Goal: Task Accomplishment & Management: Use online tool/utility

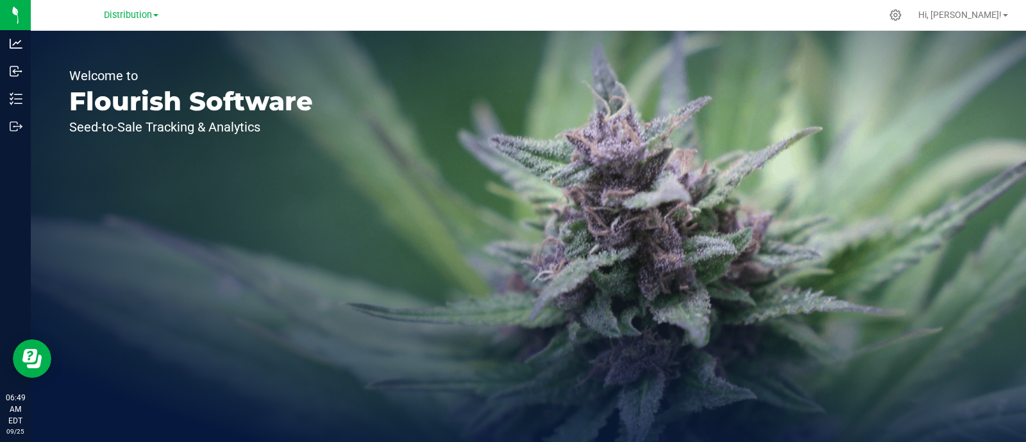
click at [526, 287] on div "Welcome to Flourish Software Seed-to-Sale Tracking & Analytics" at bounding box center [529, 236] width 996 height 411
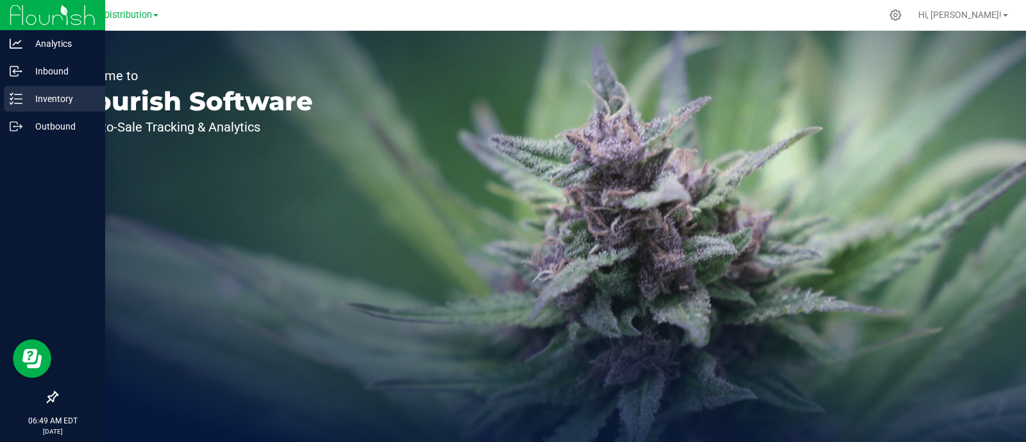
click at [18, 100] on icon at bounding box center [16, 98] width 13 height 13
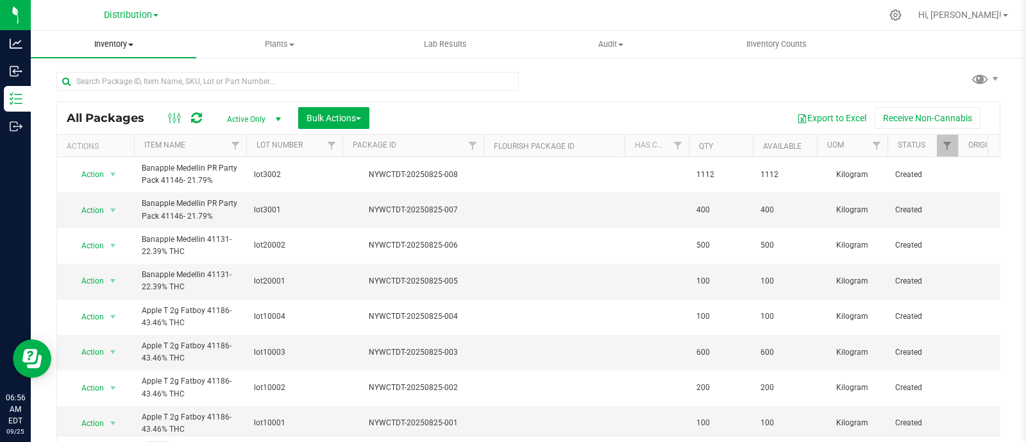
click at [128, 41] on span "Inventory" at bounding box center [113, 44] width 165 height 12
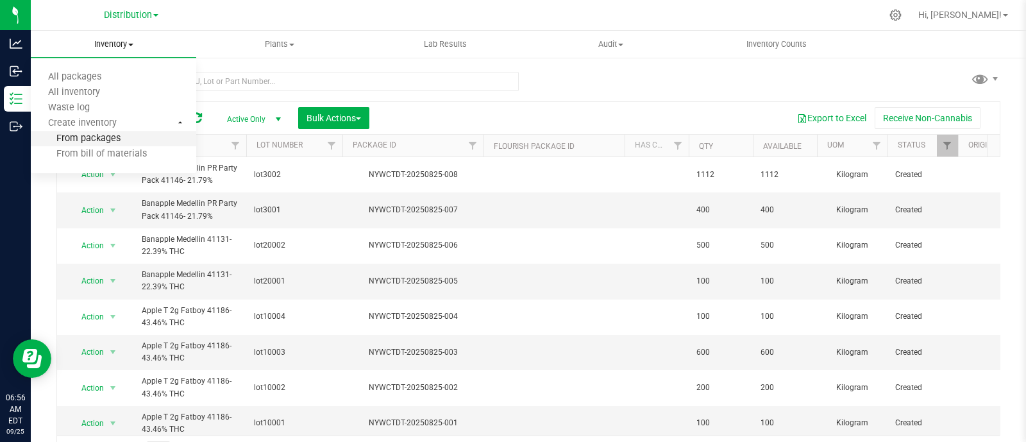
click at [101, 135] on span "From packages" at bounding box center [76, 138] width 90 height 11
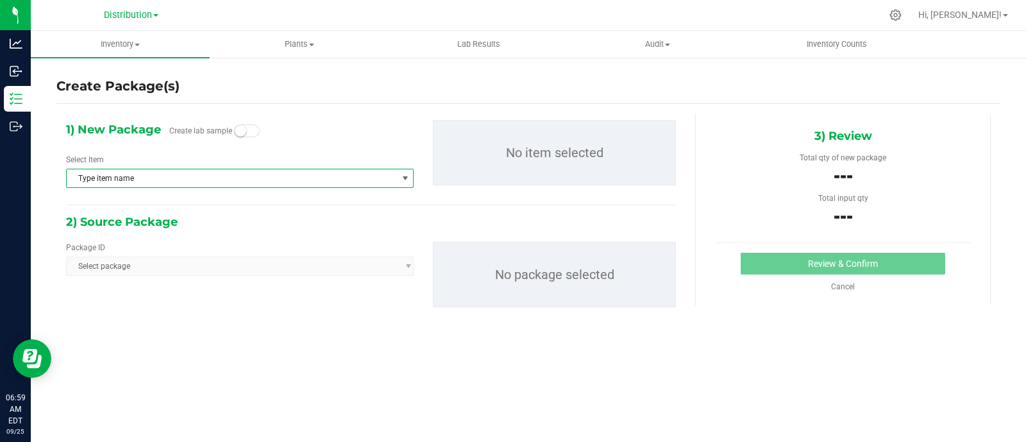
click at [226, 182] on span "Type item name" at bounding box center [232, 178] width 330 height 18
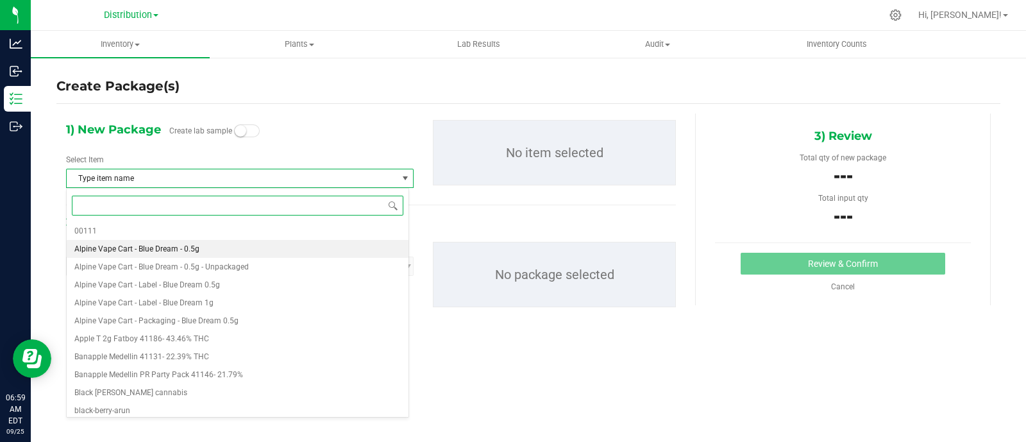
click at [212, 243] on li "Alpine Vape Cart - Blue Dream - 0.5g" at bounding box center [238, 249] width 342 height 18
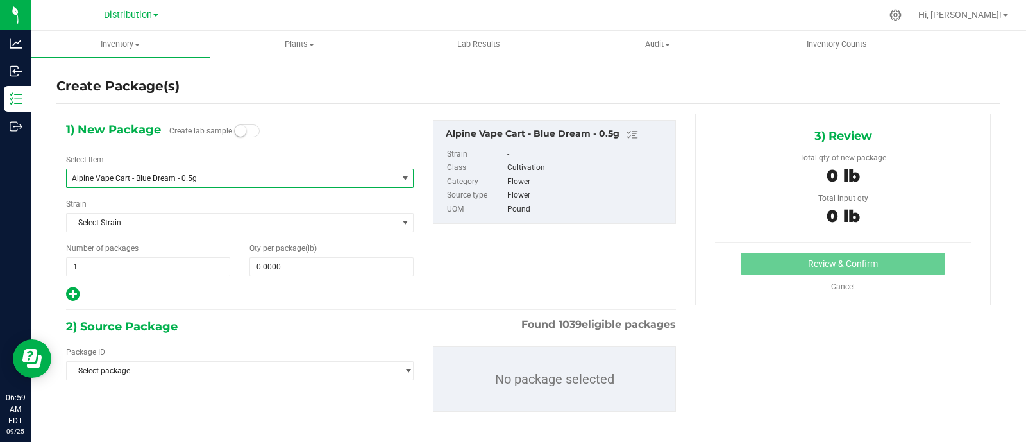
scroll to position [15, 0]
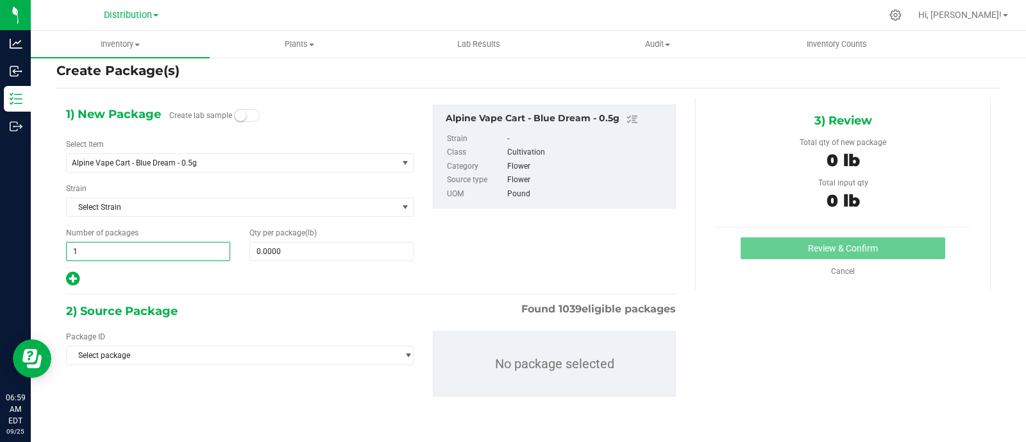
click at [177, 251] on span "1 1" at bounding box center [148, 251] width 164 height 19
click at [177, 251] on input "1" at bounding box center [148, 251] width 163 height 18
click at [289, 258] on span at bounding box center [332, 251] width 164 height 19
click at [289, 258] on input "text" at bounding box center [331, 251] width 163 height 18
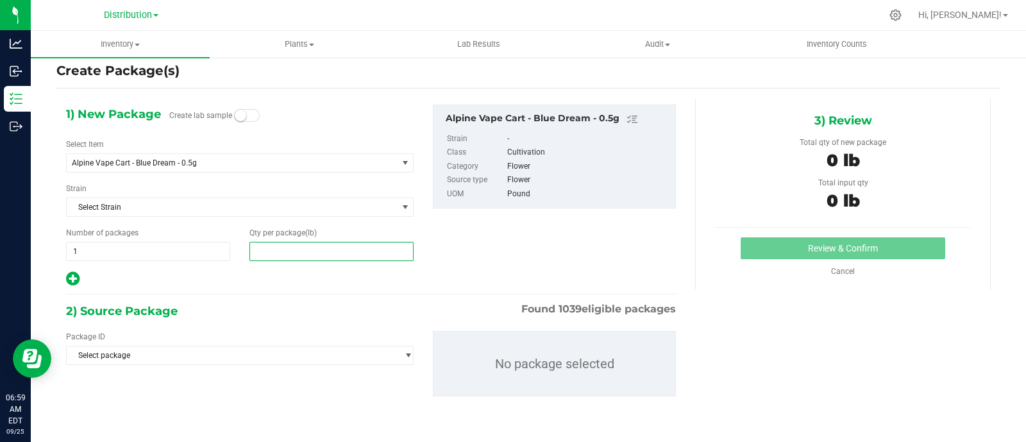
type input "0.0000"
click at [150, 267] on div "1) New Package Create lab sample Select Item Alpine Vape Cart - Blue Dream - 0.…" at bounding box center [239, 196] width 367 height 183
click at [167, 352] on span "Select package" at bounding box center [232, 355] width 330 height 18
click at [473, 275] on div "1) New Package Create lab sample Select Item Alpine Vape Cart - Blue Dream - 0.…" at bounding box center [370, 196] width 629 height 183
click at [295, 254] on span at bounding box center [332, 251] width 164 height 19
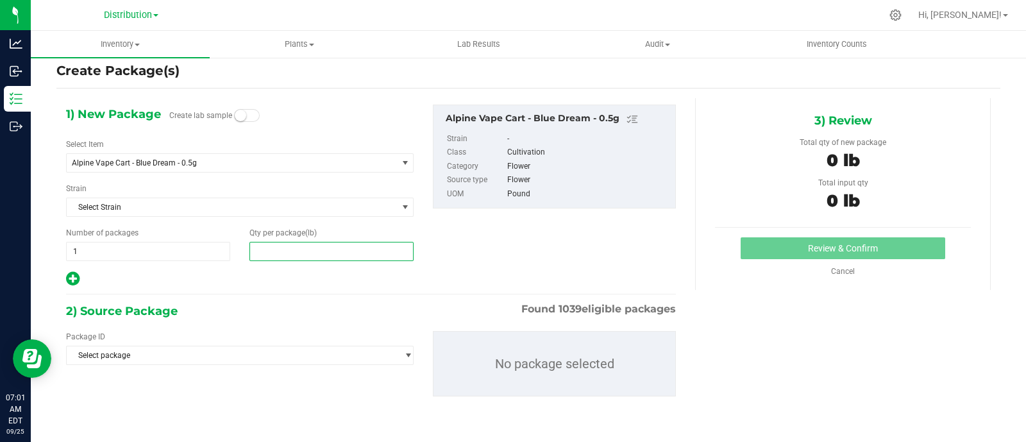
click at [295, 254] on input "text" at bounding box center [331, 251] width 163 height 18
type input "0.0000"
type input "0"
click at [215, 248] on span "1 1" at bounding box center [148, 251] width 164 height 19
type input "2"
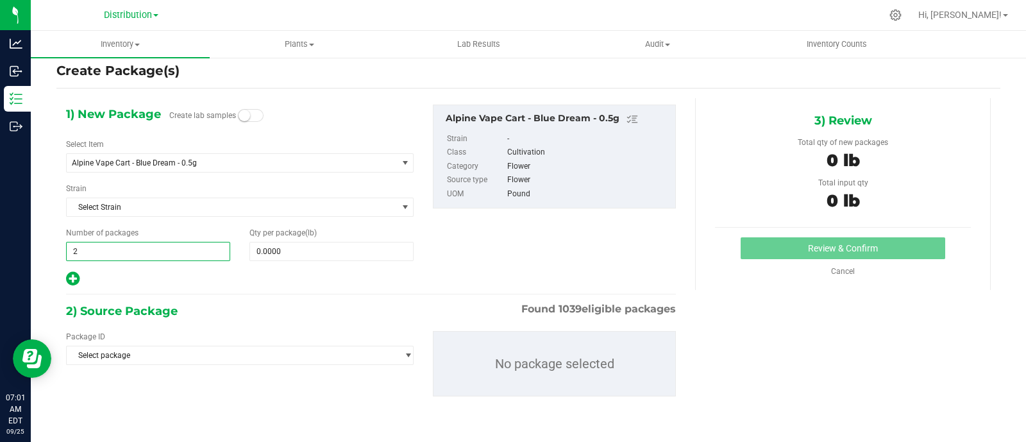
click at [215, 248] on input "2" at bounding box center [148, 251] width 163 height 18
type input "2"
click at [296, 255] on span at bounding box center [332, 251] width 164 height 19
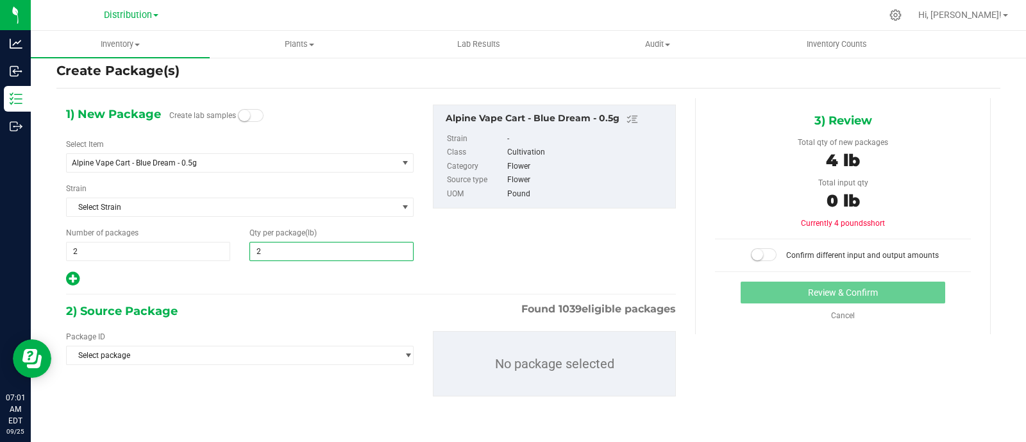
type input "20"
type input "20.0000"
click at [295, 280] on div at bounding box center [240, 279] width 348 height 17
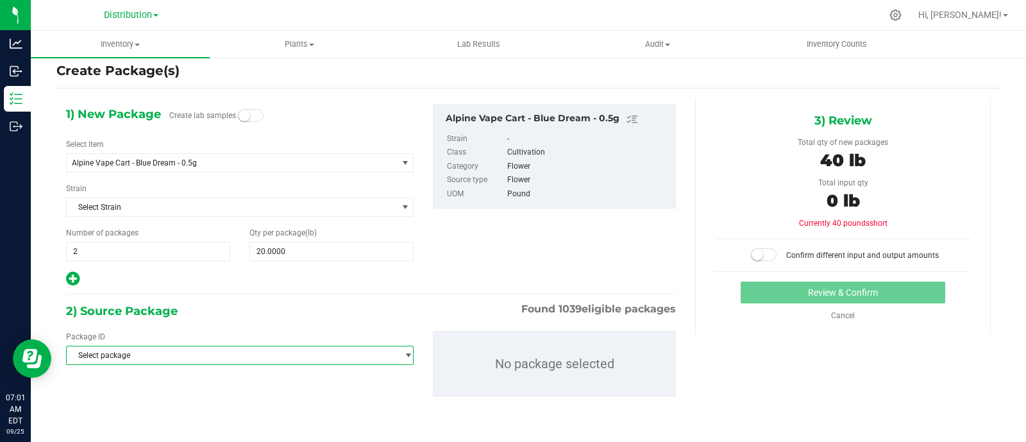
click at [157, 360] on span "Select package" at bounding box center [232, 355] width 330 height 18
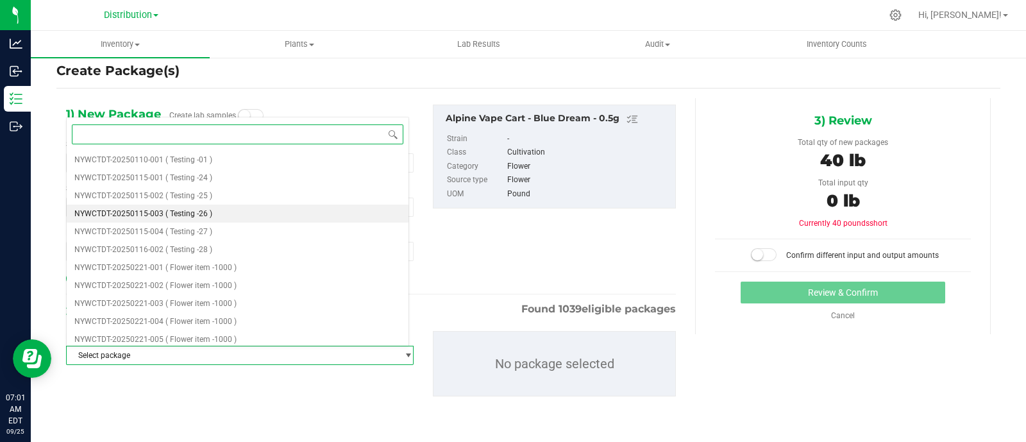
click at [205, 210] on span "( Testing -26 )" at bounding box center [188, 213] width 47 height 9
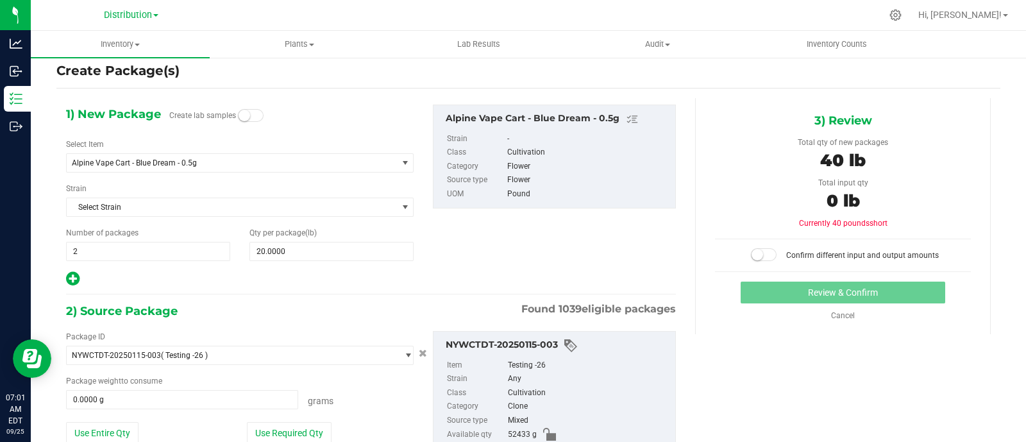
click at [282, 318] on div "2) Source Package Found 1039 eligible packages" at bounding box center [371, 310] width 610 height 19
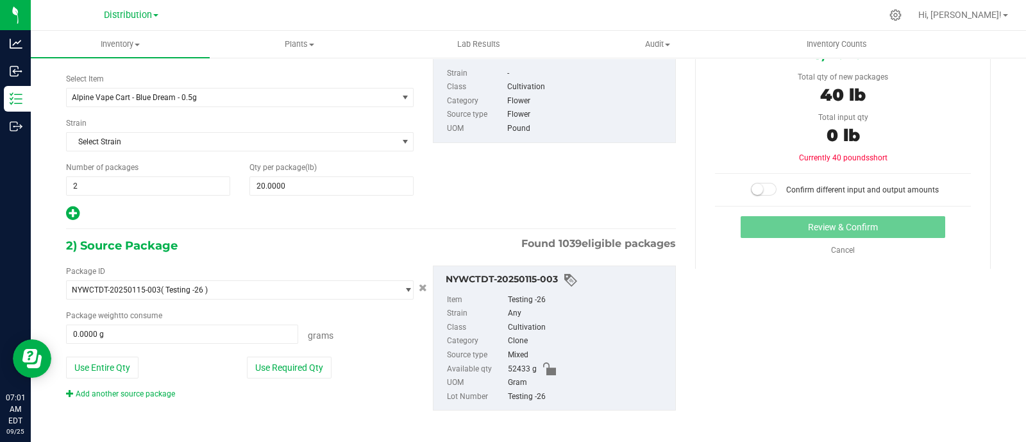
scroll to position [86, 0]
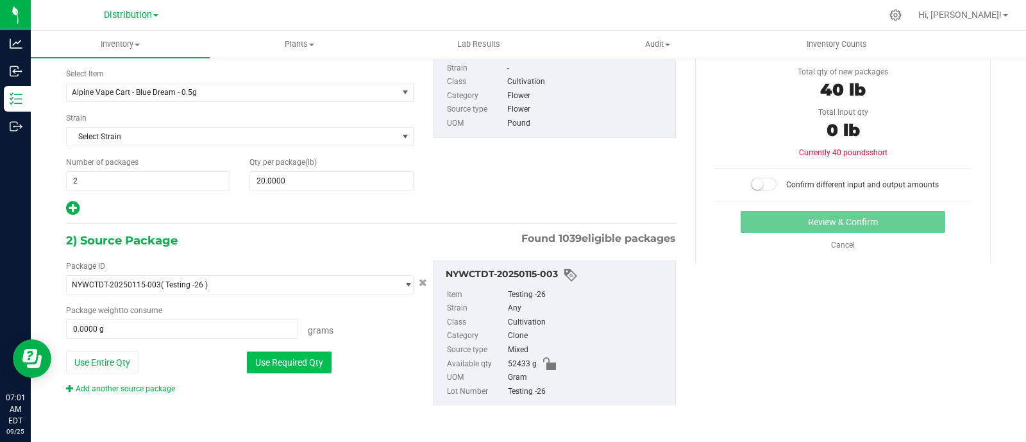
click at [282, 353] on button "Use Required Qty" at bounding box center [289, 363] width 85 height 22
type input "18143.6800 g"
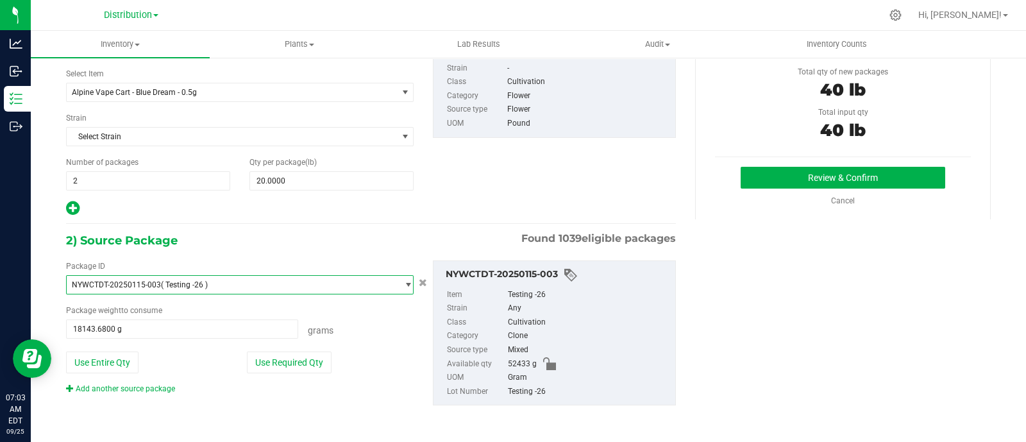
drag, startPoint x: 65, startPoint y: 281, endPoint x: 212, endPoint y: 282, distance: 146.9
click at [212, 282] on span "NYWCTDT-20250115-003 ( Testing -26 )" at bounding box center [240, 284] width 348 height 19
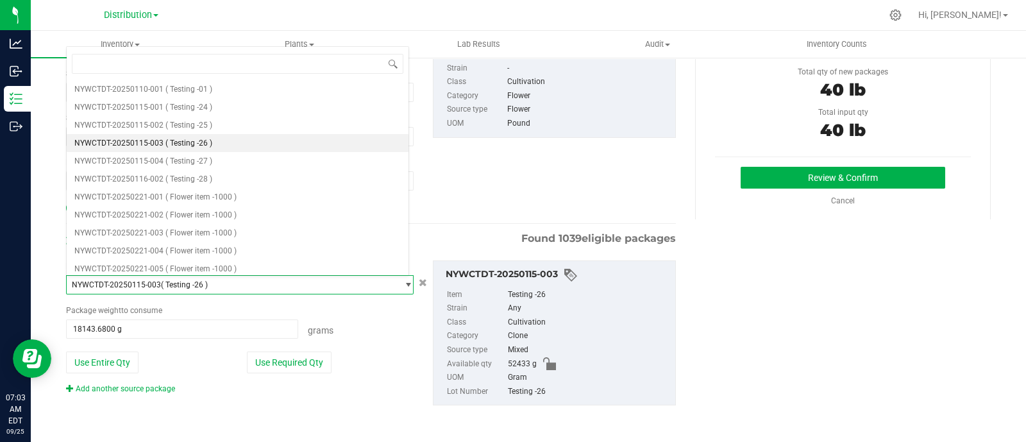
click at [212, 282] on span "NYWCTDT-20250115-003 ( Testing -26 )" at bounding box center [232, 285] width 330 height 18
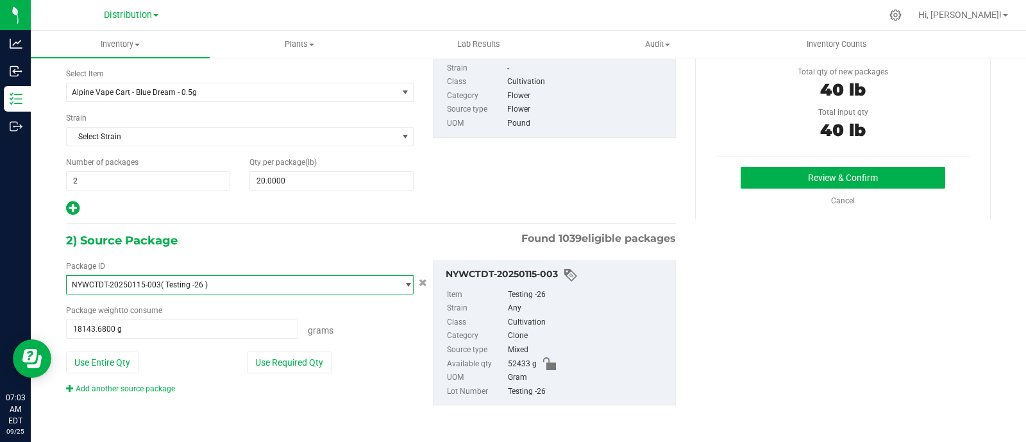
click at [212, 282] on span "NYWCTDT-20250115-003 ( Testing -26 )" at bounding box center [232, 285] width 330 height 18
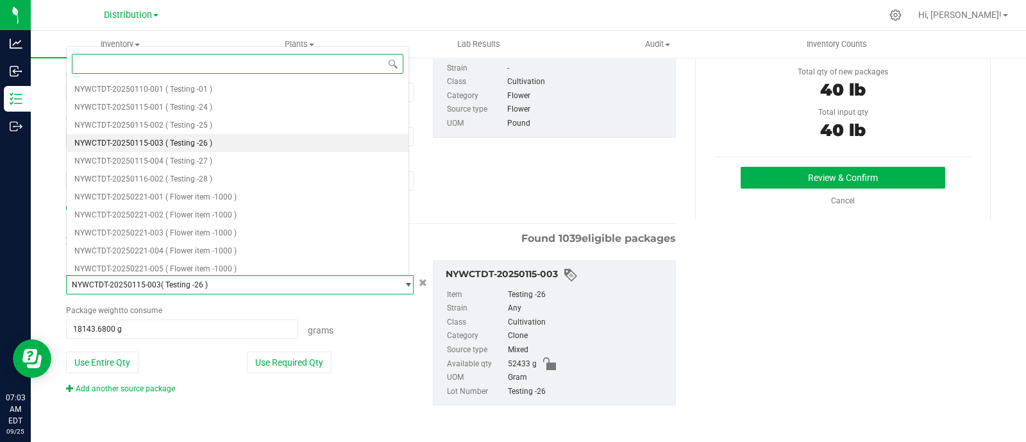
drag, startPoint x: 212, startPoint y: 282, endPoint x: 117, endPoint y: 287, distance: 95.1
click at [117, 287] on span "NYWCTDT-20250115-003 ( Testing -26 )" at bounding box center [232, 285] width 330 height 18
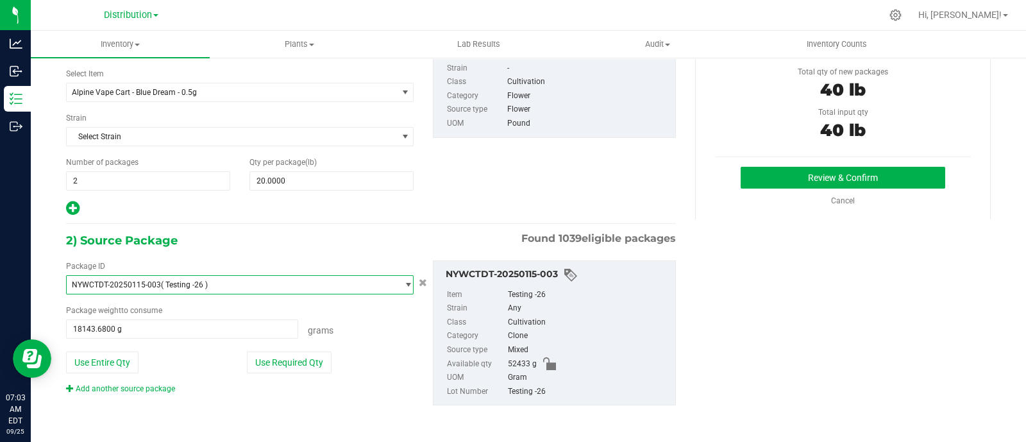
click at [117, 287] on span "NYWCTDT-20250115-003" at bounding box center [116, 284] width 89 height 9
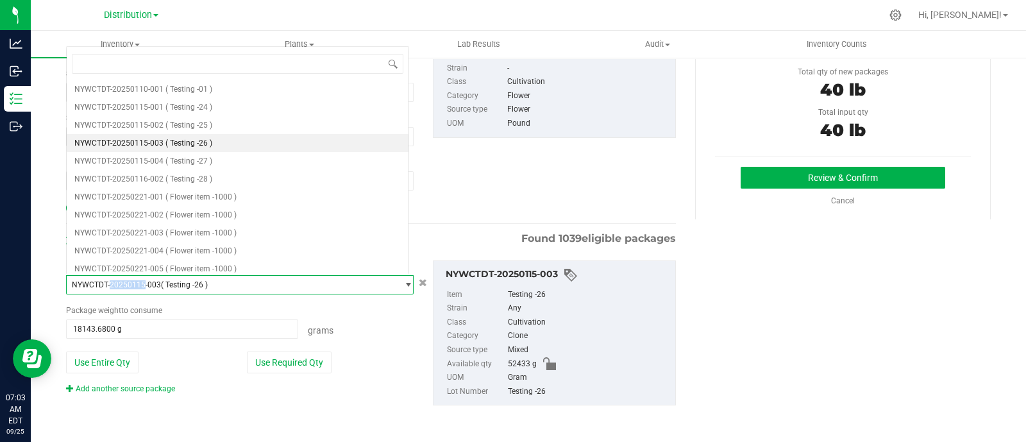
click at [117, 287] on span "NYWCTDT-20250115-003" at bounding box center [116, 284] width 89 height 9
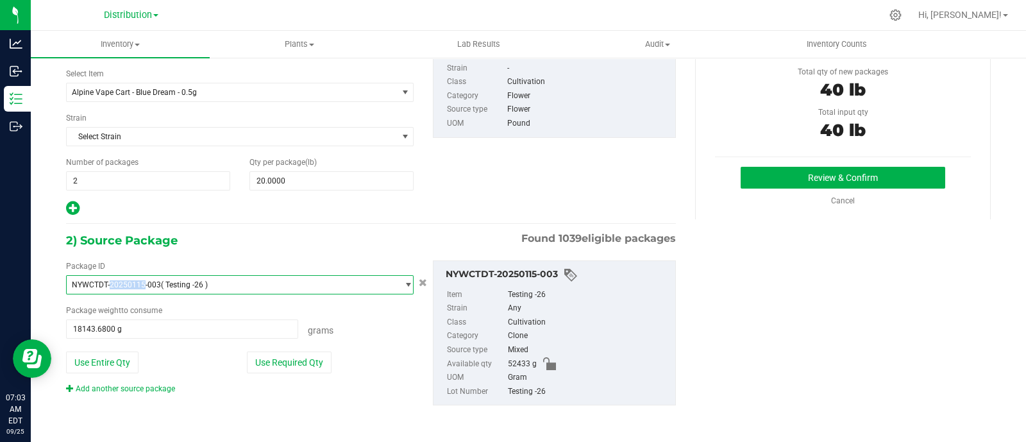
drag, startPoint x: 218, startPoint y: 283, endPoint x: 67, endPoint y: 280, distance: 151.4
click at [67, 280] on span "NYWCTDT-20250115-003 ( Testing -26 )" at bounding box center [232, 285] width 330 height 18
click at [164, 305] on div "Package weight to consume" at bounding box center [240, 311] width 348 height 12
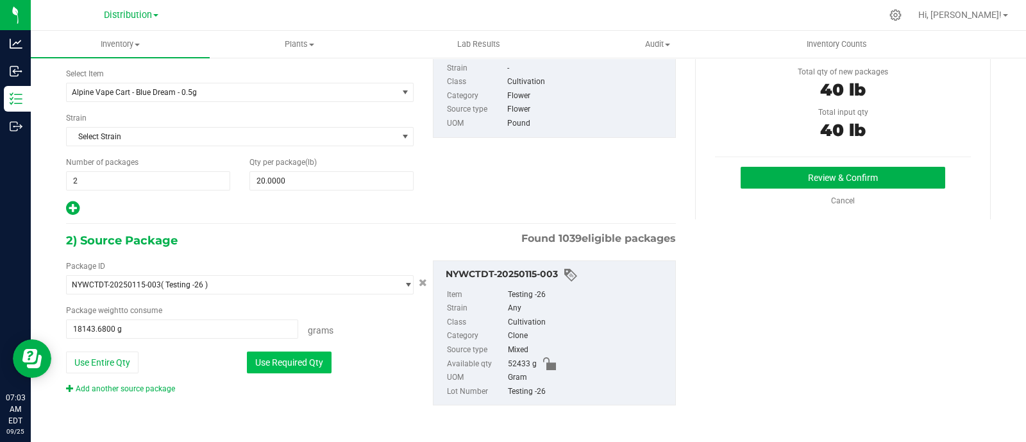
click at [268, 364] on button "Use Required Qty" at bounding box center [289, 363] width 85 height 22
click at [727, 357] on div "1) New Package Create lab samples Select Item Alpine Vape Cart - Blue Dream - 0…" at bounding box center [528, 230] width 944 height 405
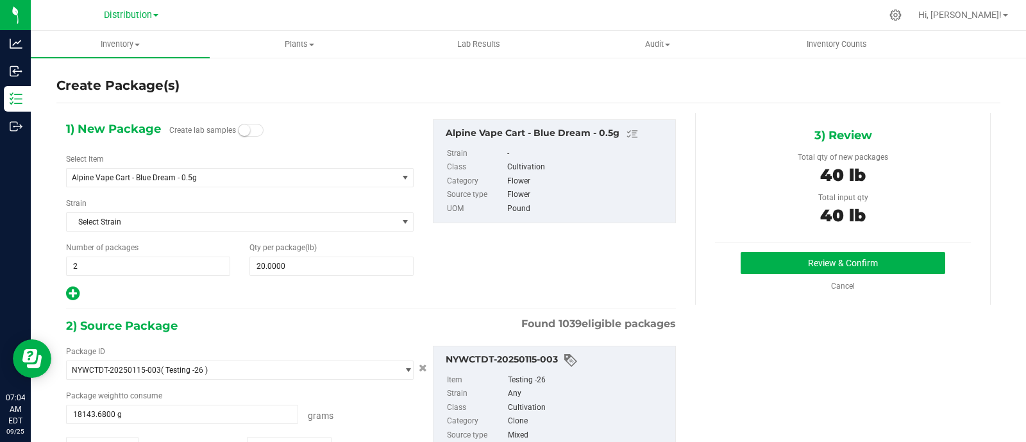
scroll to position [0, 0]
click at [702, 325] on div "1) New Package Create lab samples Select Item Alpine Vape Cart - Blue Dream - 0…" at bounding box center [528, 316] width 944 height 405
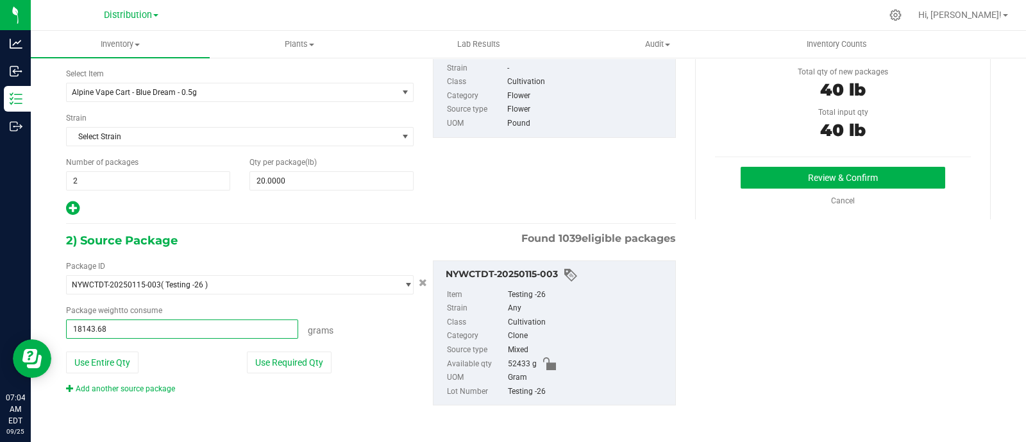
click at [171, 324] on span "18143.6800 g 18143.68" at bounding box center [182, 328] width 232 height 19
click at [171, 324] on input "18143.68" at bounding box center [182, 329] width 231 height 18
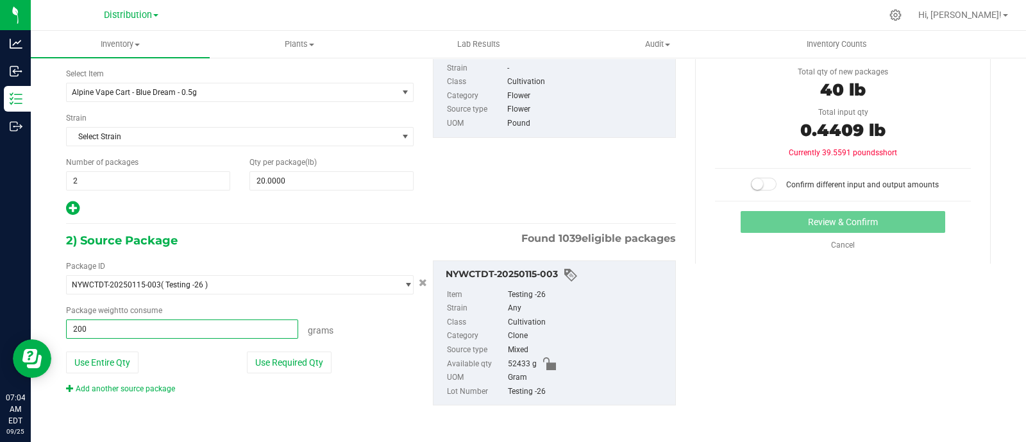
type input "2000"
click at [415, 330] on span at bounding box center [415, 334] width 1 height 121
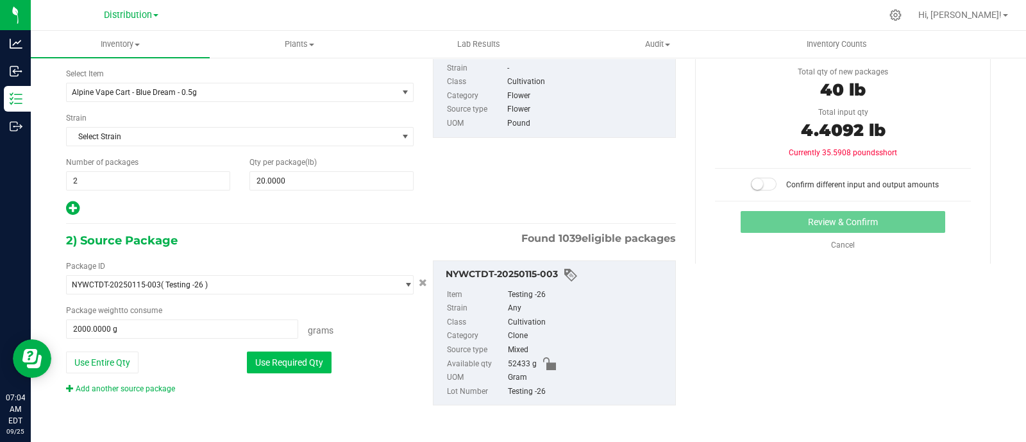
click at [300, 354] on button "Use Required Qty" at bounding box center [289, 363] width 85 height 22
type input "18143.6800 g"
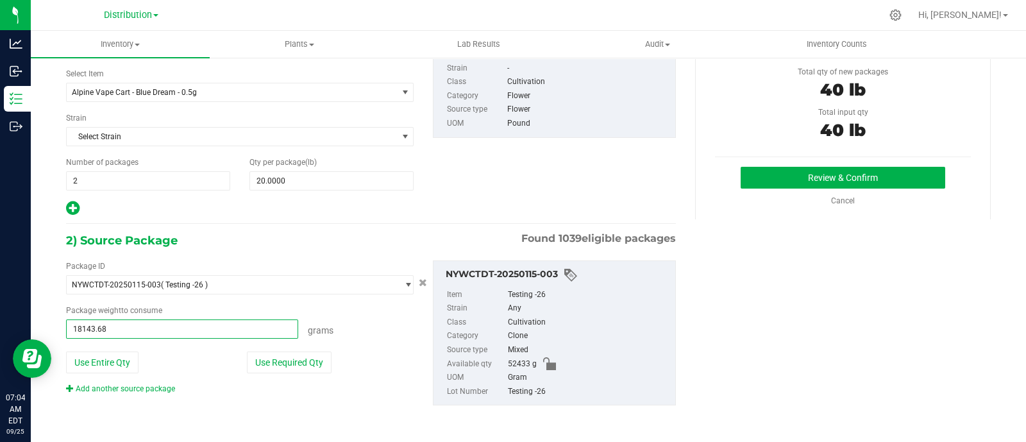
click at [221, 335] on span "18143.6800 g 18143.68" at bounding box center [182, 328] width 232 height 19
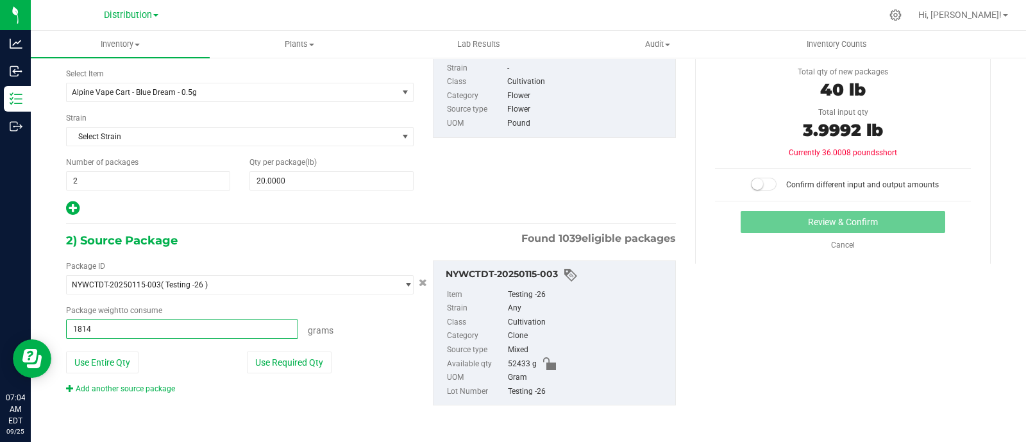
type input "18145"
type input "18145.0000 g"
click at [311, 255] on div "Package ID NYWCTDT-20250115-003 ( Testing -26 ) NYWCTDT-20250110-001 NYWCTDT-20…" at bounding box center [370, 333] width 629 height 166
click at [755, 178] on span at bounding box center [764, 184] width 26 height 13
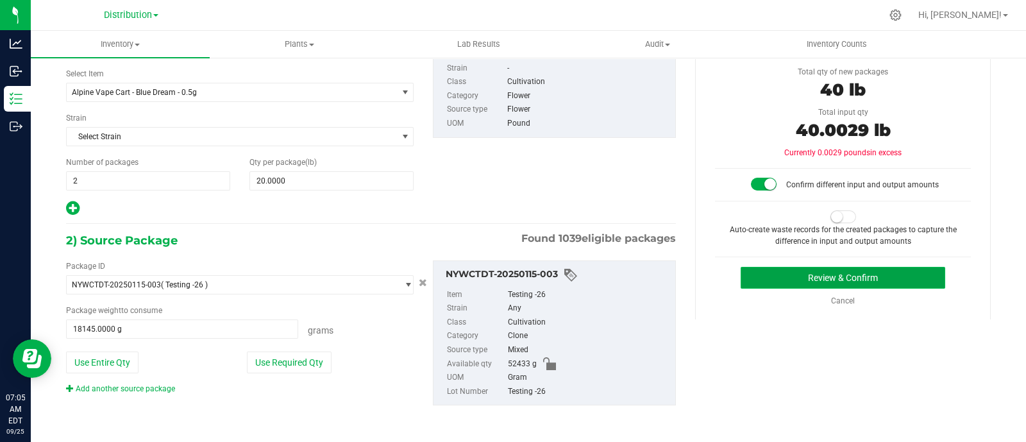
click at [804, 270] on button "Review & Confirm" at bounding box center [843, 278] width 205 height 22
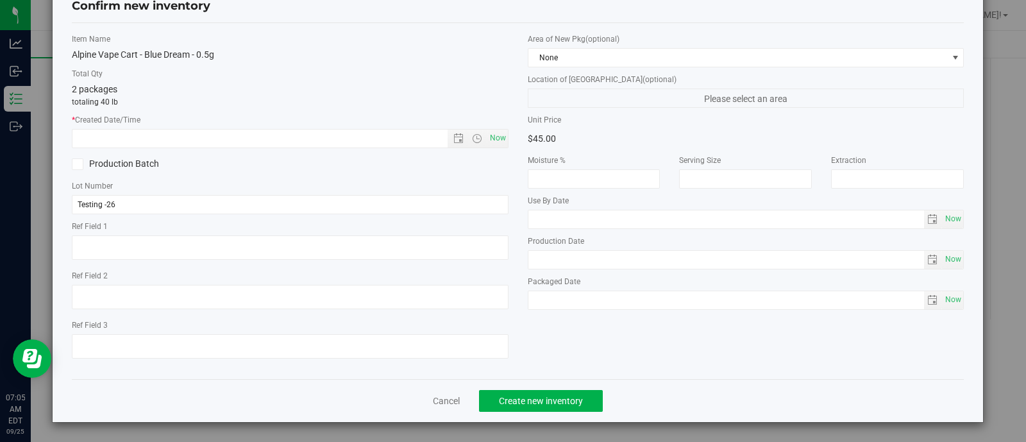
scroll to position [38, 0]
click at [440, 397] on link "Cancel" at bounding box center [446, 400] width 27 height 13
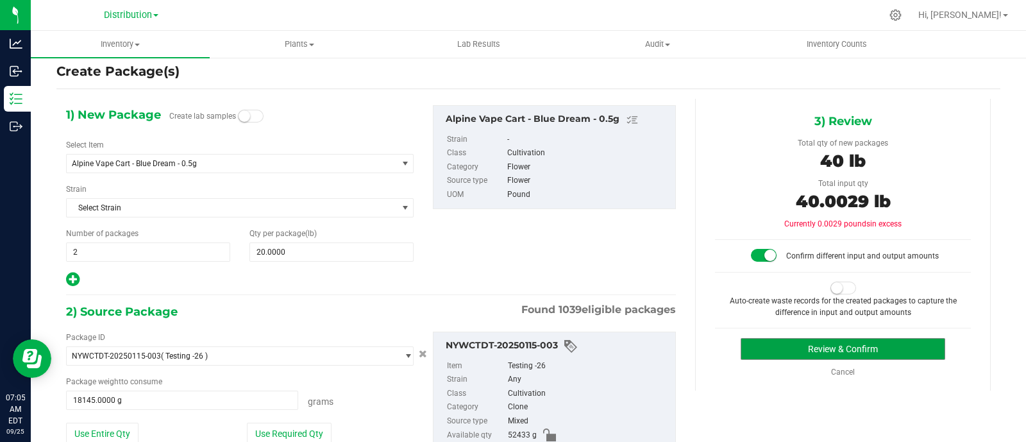
scroll to position [13, 0]
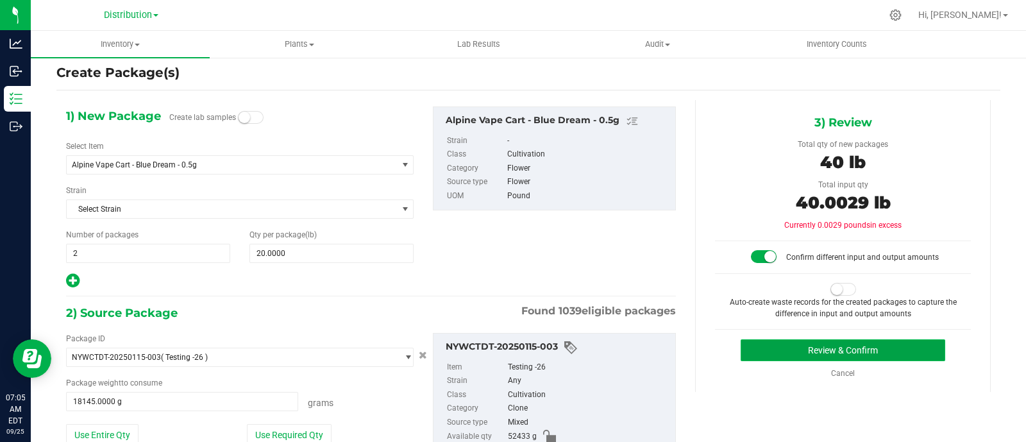
click at [892, 346] on button "Review & Confirm" at bounding box center [843, 350] width 205 height 22
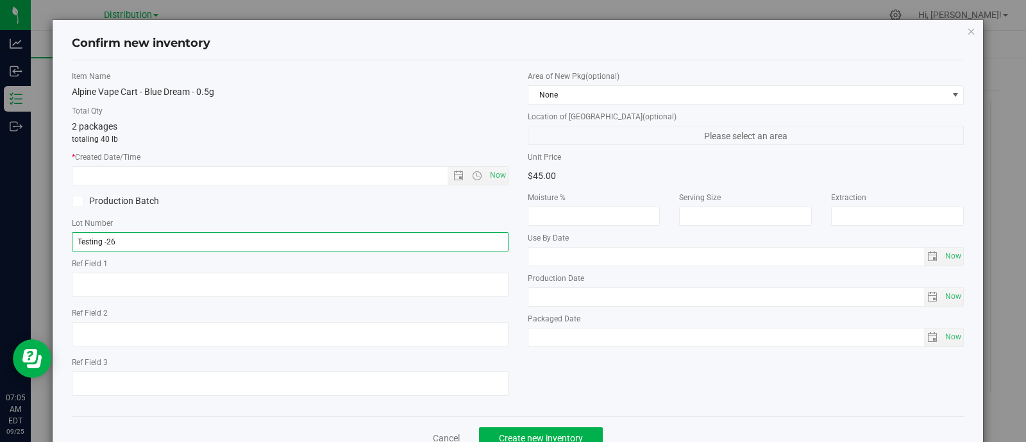
click at [198, 245] on input "Testing -26" at bounding box center [290, 241] width 437 height 19
type input "Testing -261"
click at [489, 167] on span "Now" at bounding box center [498, 175] width 22 height 19
type input "[DATE] 7:05 AM"
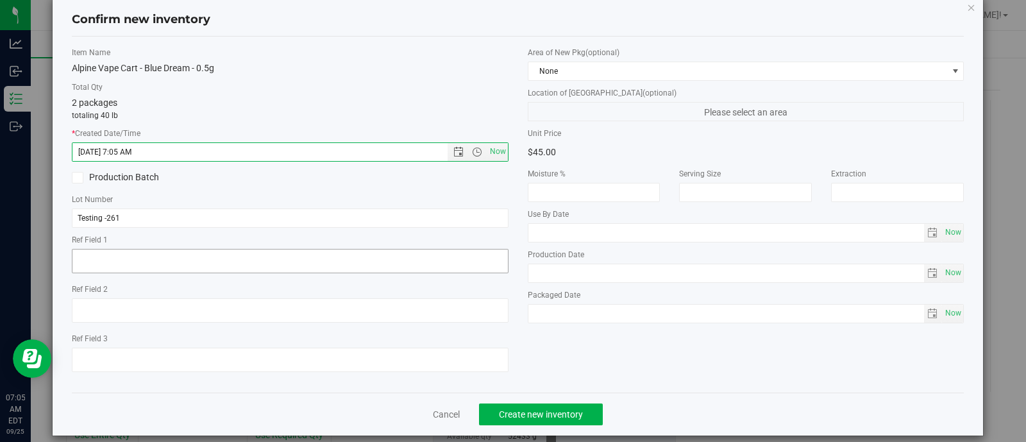
scroll to position [25, 0]
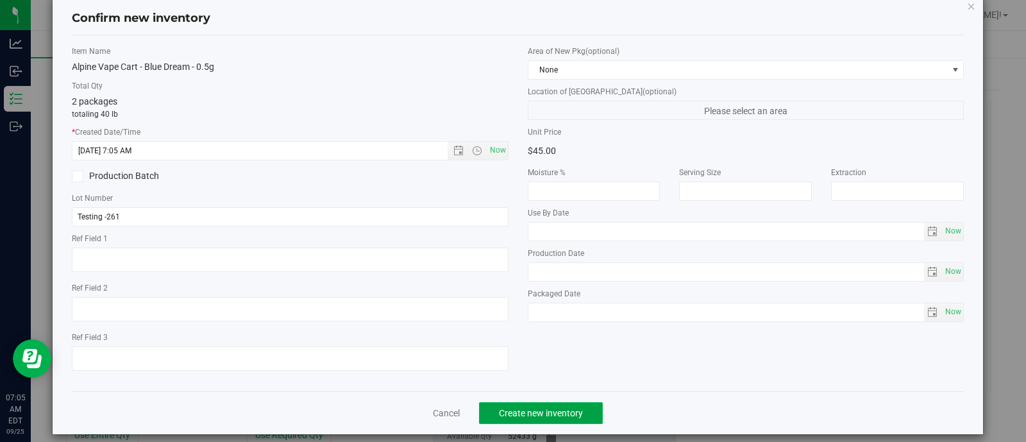
click at [521, 418] on span "Create new inventory" at bounding box center [541, 413] width 84 height 10
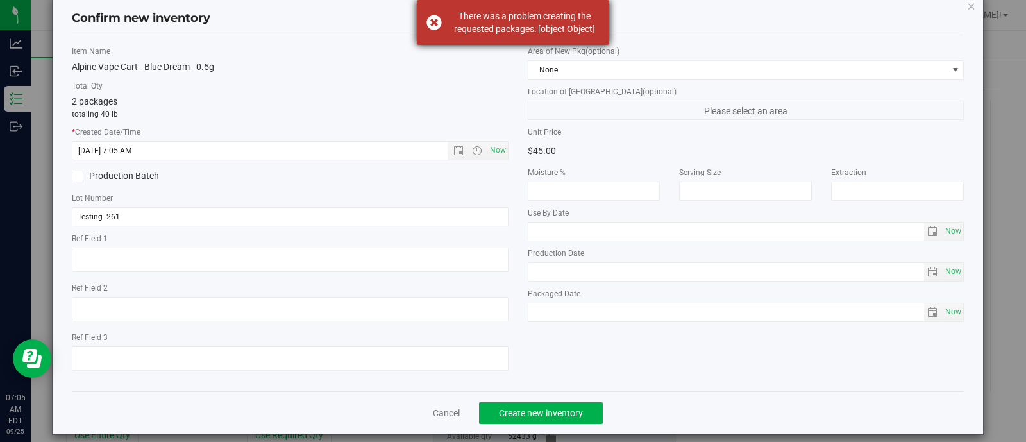
click at [435, 19] on div "There was a problem creating the requested packages: [object Object]" at bounding box center [513, 22] width 192 height 45
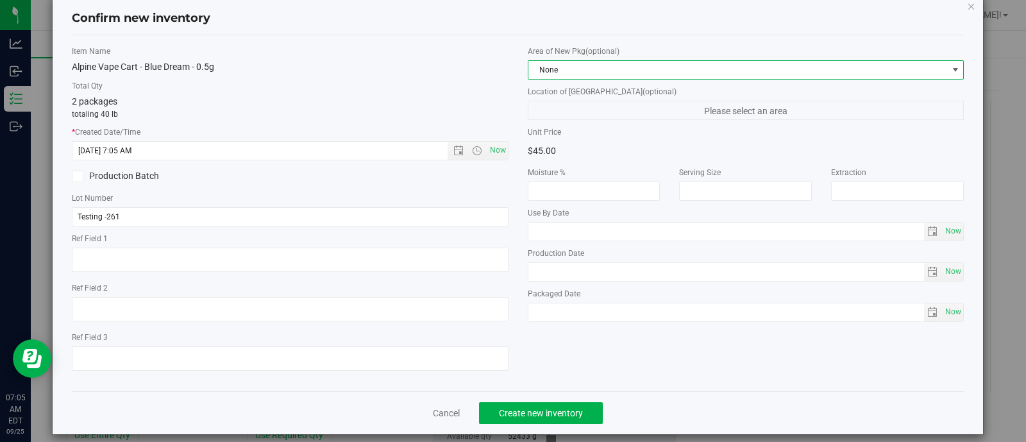
click at [553, 67] on span "None" at bounding box center [739, 70] width 420 height 18
click at [436, 409] on link "Cancel" at bounding box center [446, 413] width 27 height 13
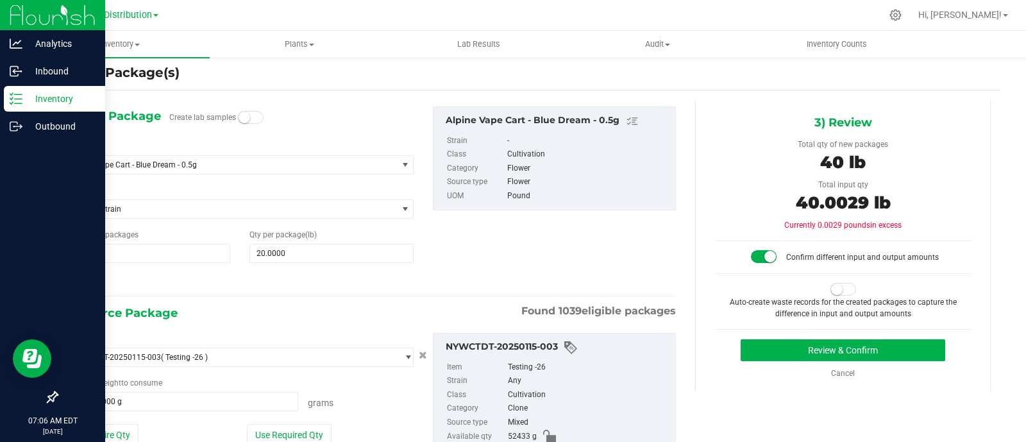
click at [16, 96] on icon at bounding box center [16, 98] width 13 height 13
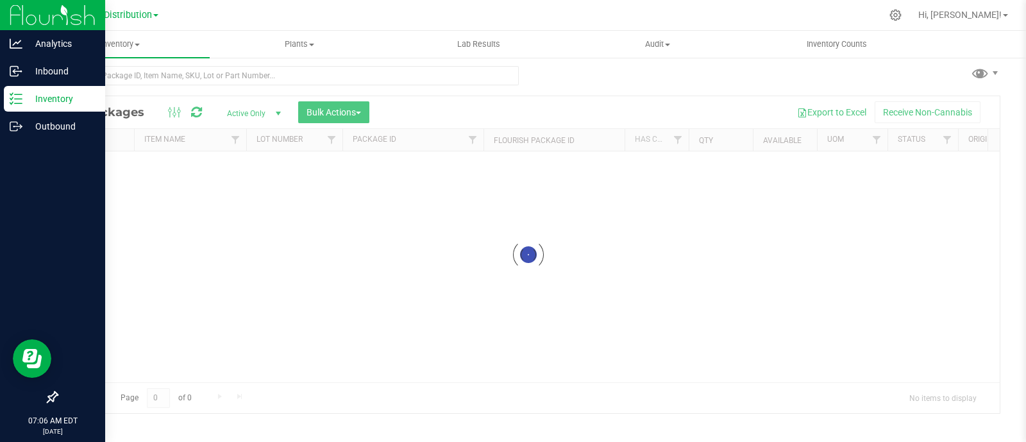
scroll to position [6, 0]
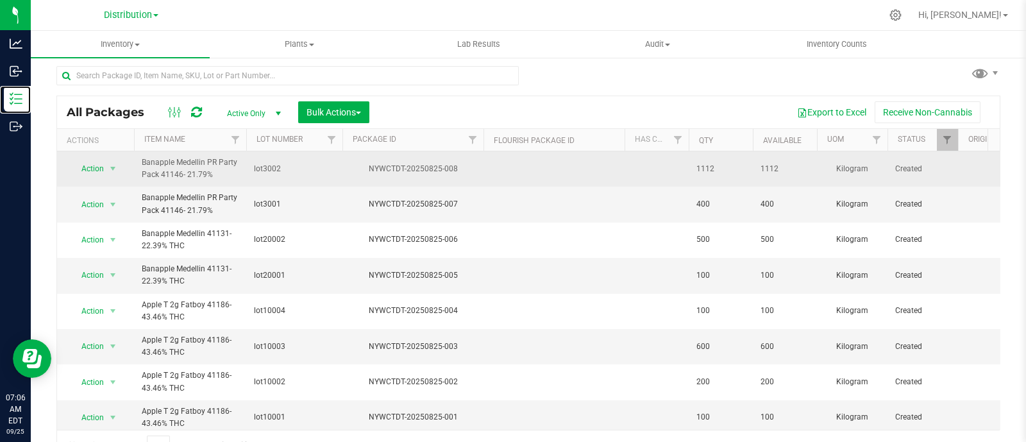
scroll to position [13, 0]
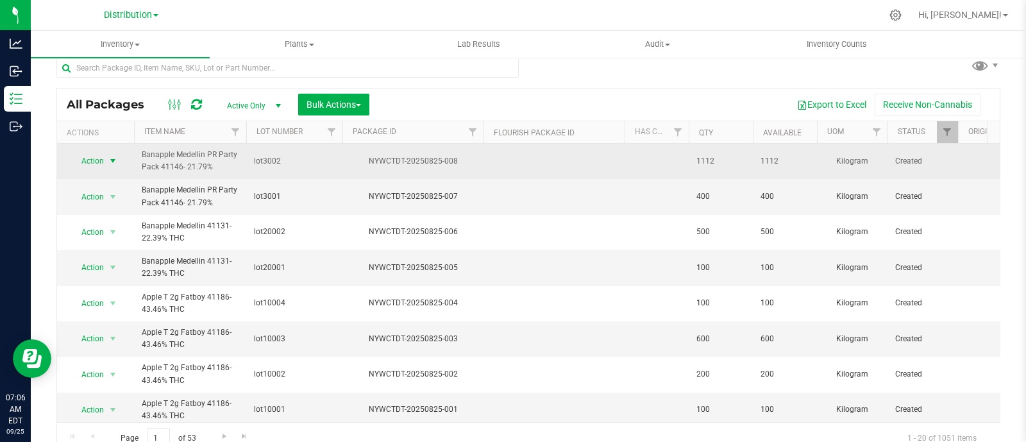
click at [97, 155] on span "Action" at bounding box center [87, 161] width 35 height 18
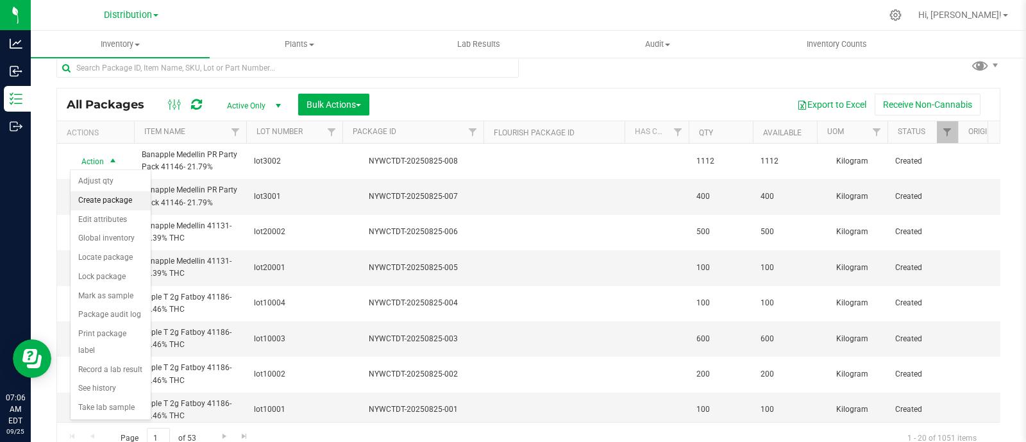
click at [119, 197] on li "Create package" at bounding box center [111, 200] width 80 height 19
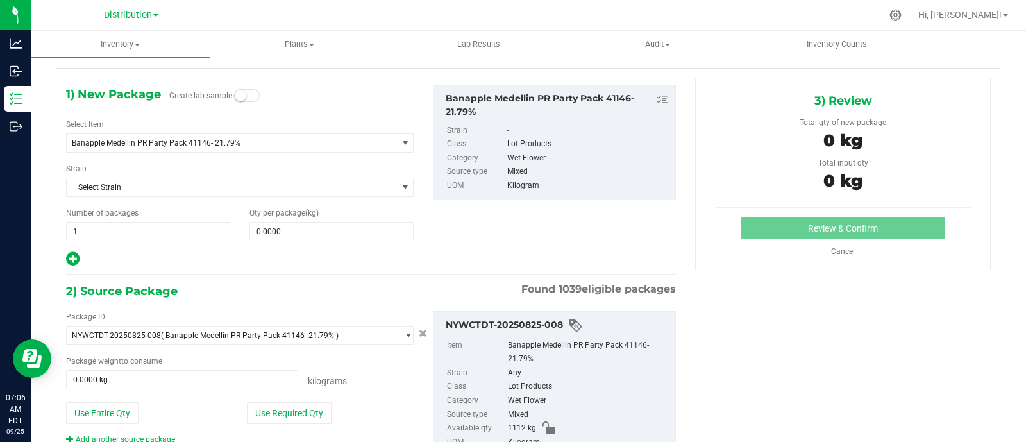
scroll to position [37, 0]
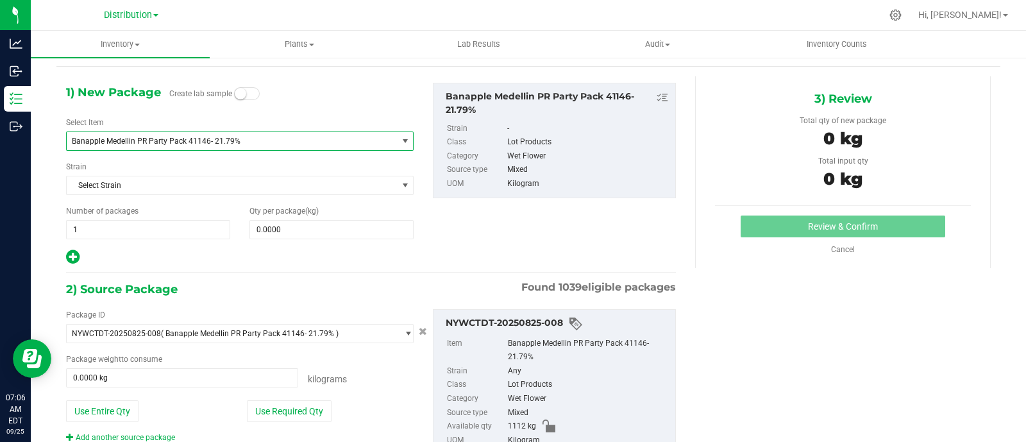
click at [211, 142] on span "Banapple Medellin PR Party Pack 41146- 21.79%" at bounding box center [225, 141] width 307 height 9
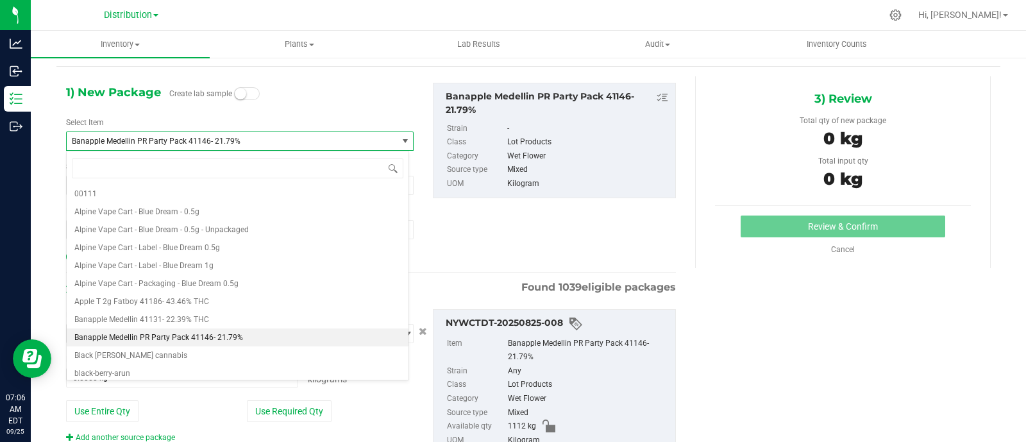
click at [353, 91] on div "1) New Package Create lab sample Select Item Banapple Medellin PR Party Pack 41…" at bounding box center [239, 174] width 367 height 183
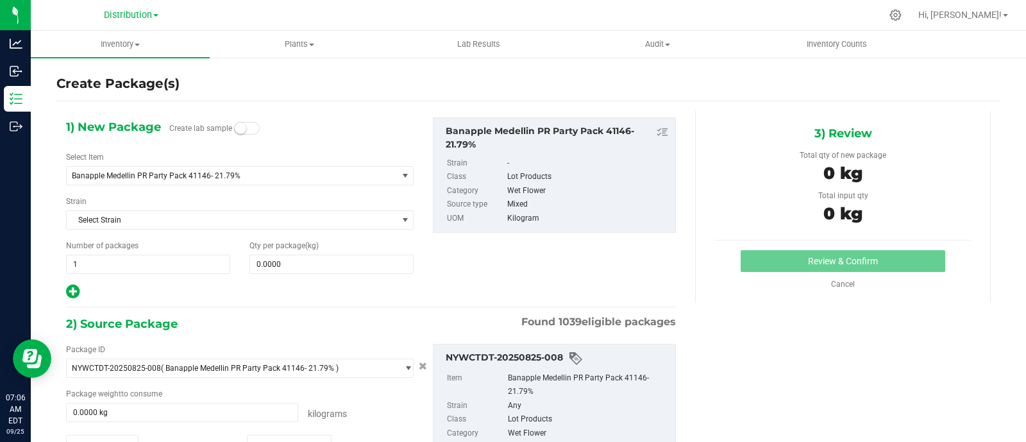
scroll to position [0, 0]
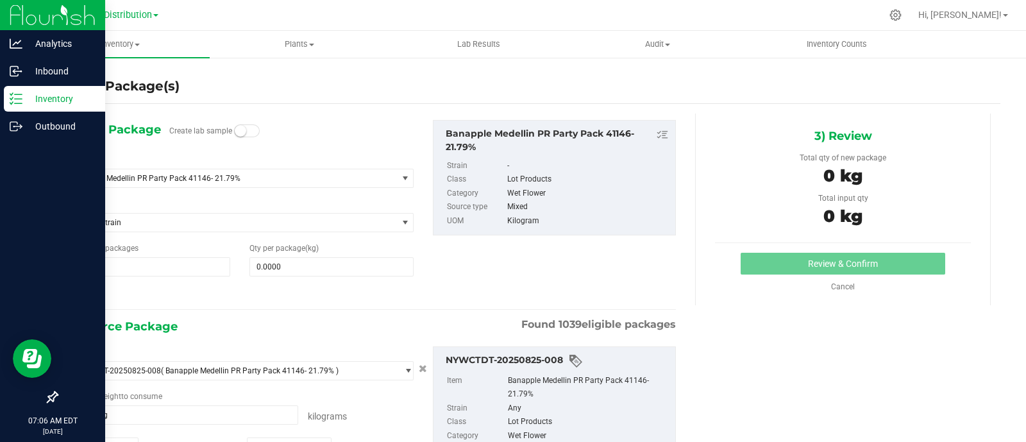
click at [40, 101] on p "Inventory" at bounding box center [60, 98] width 77 height 15
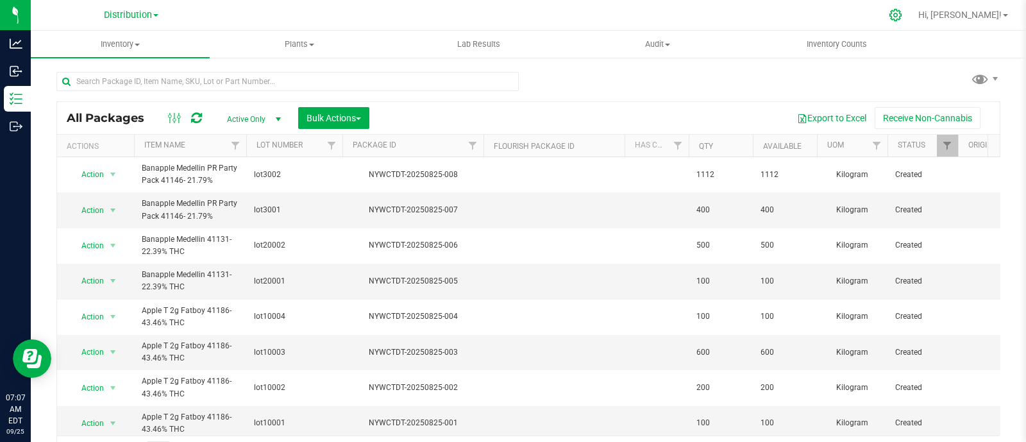
click at [912, 18] on div at bounding box center [896, 15] width 32 height 28
click at [903, 17] on icon at bounding box center [895, 14] width 13 height 13
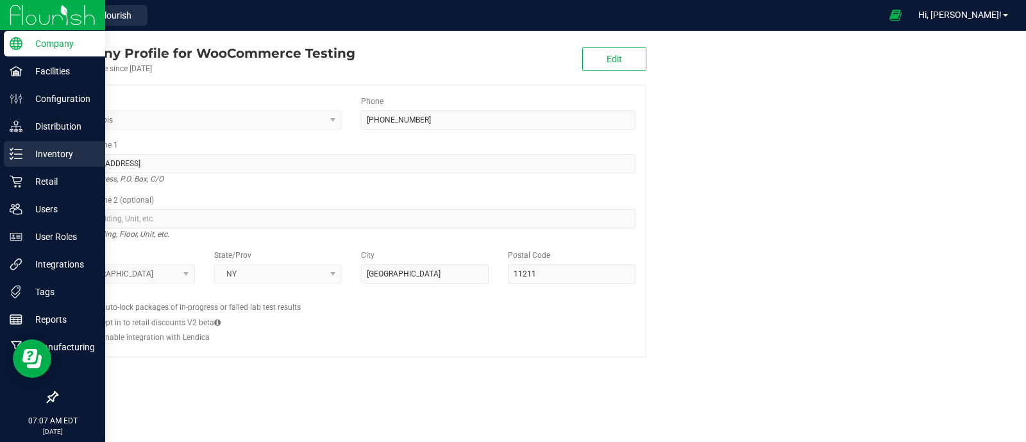
click at [35, 148] on p "Inventory" at bounding box center [60, 153] width 77 height 15
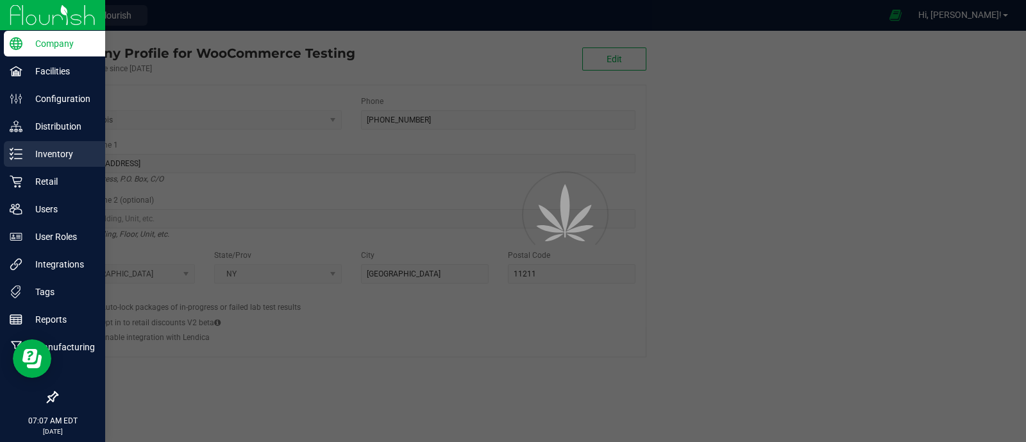
click at [35, 148] on p "Inventory" at bounding box center [60, 153] width 77 height 15
